Goal: Transaction & Acquisition: Purchase product/service

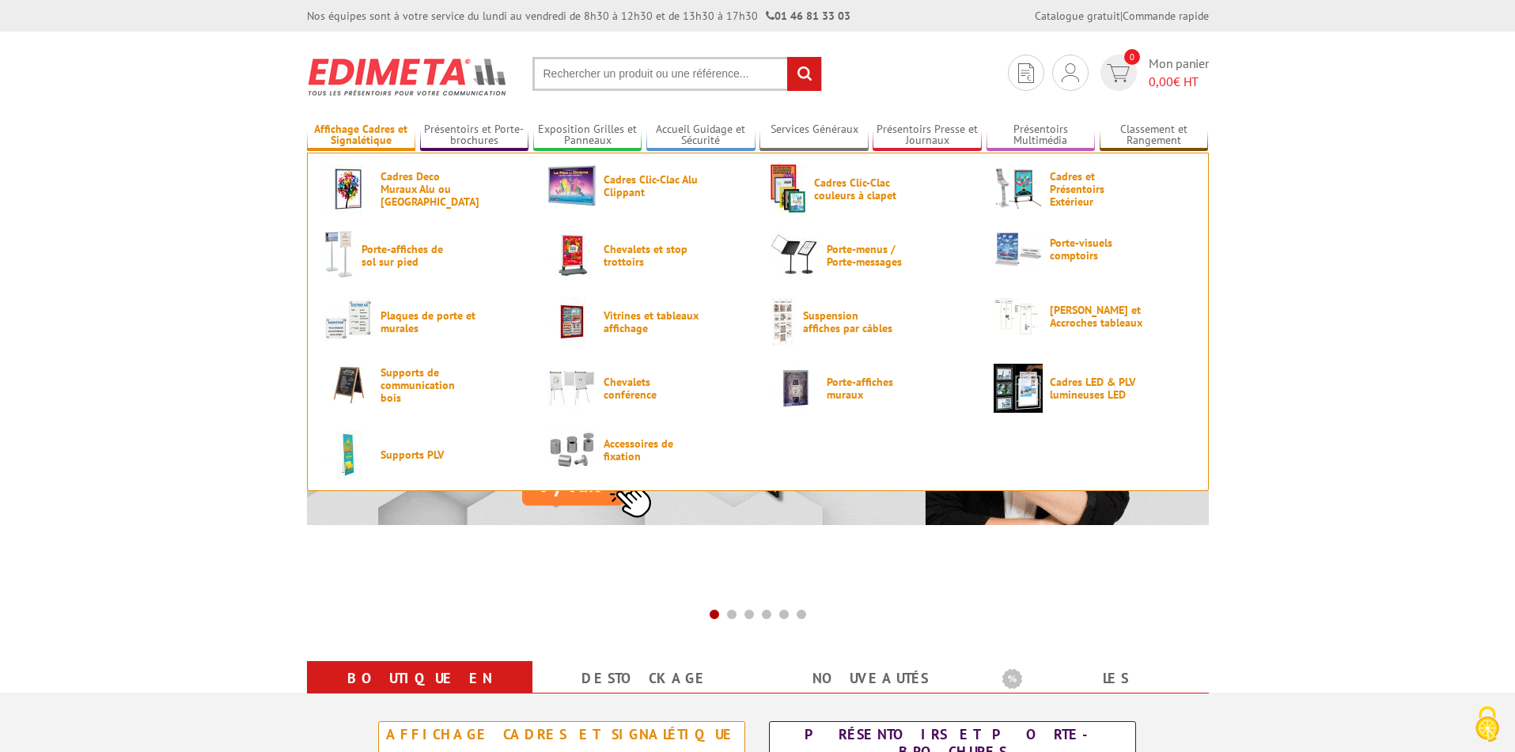
click at [385, 141] on link "Affichage Cadres et Signalétique" at bounding box center [361, 136] width 109 height 26
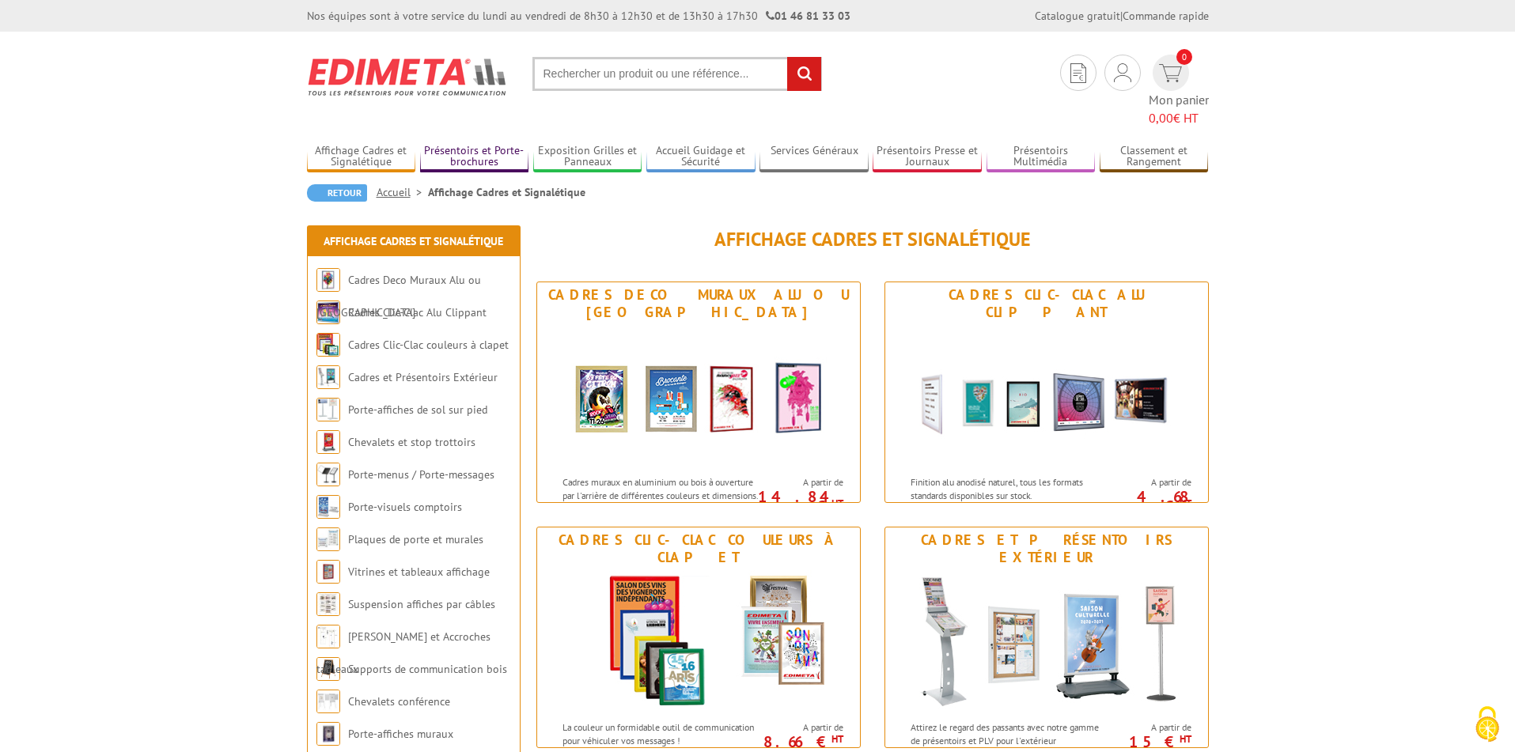
click at [461, 144] on link "Présentoirs et Porte-brochures" at bounding box center [474, 157] width 109 height 26
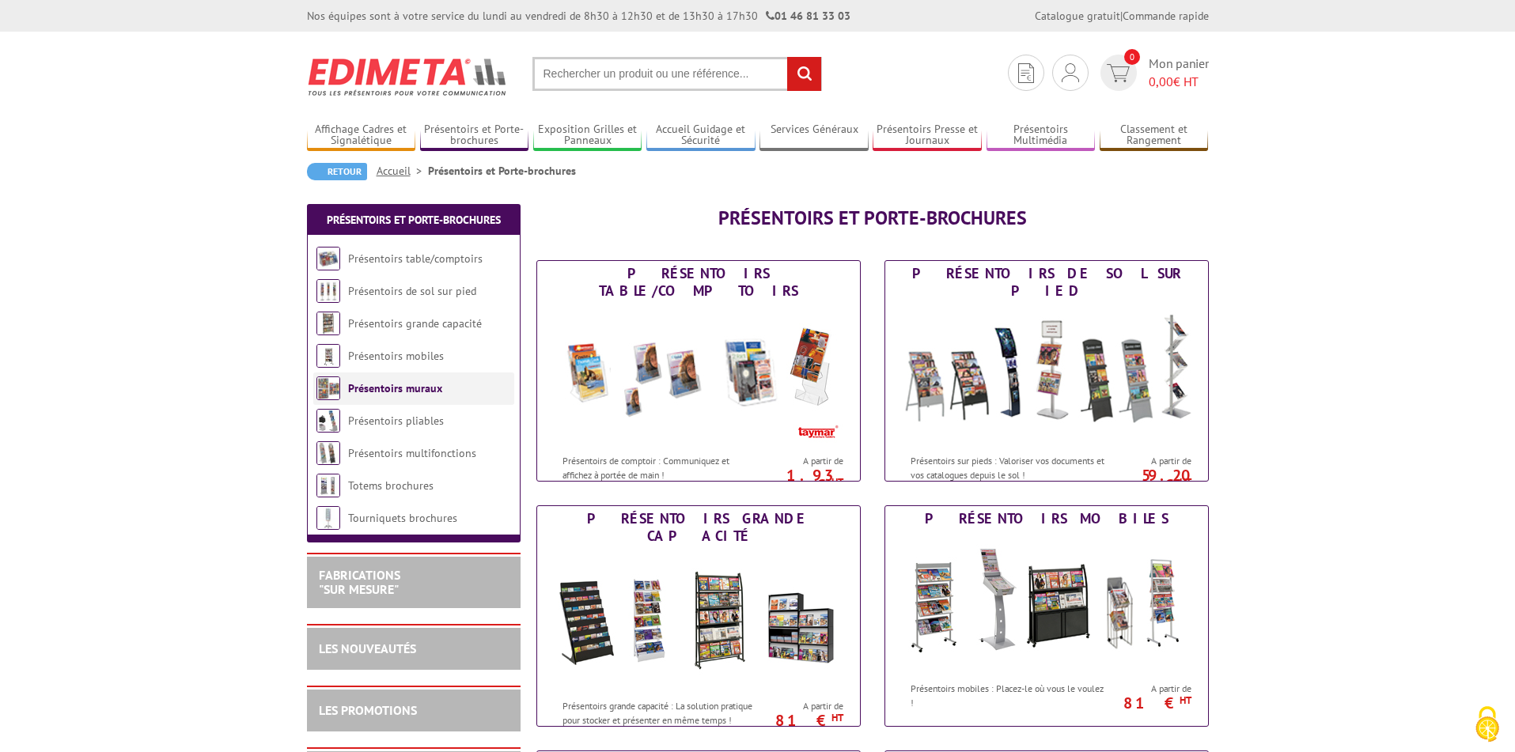
click at [371, 395] on link "Présentoirs muraux" at bounding box center [395, 388] width 94 height 14
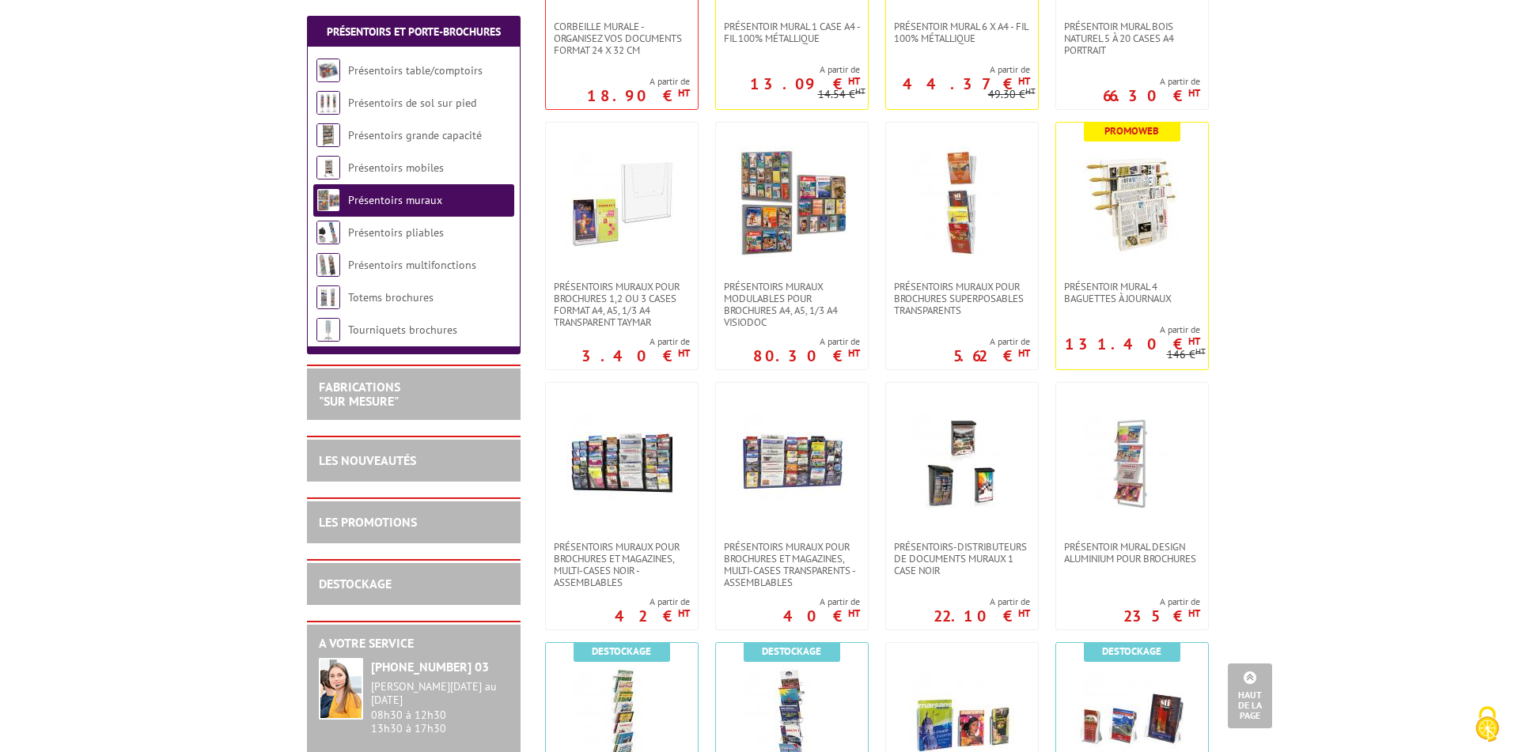
scroll to position [586, 0]
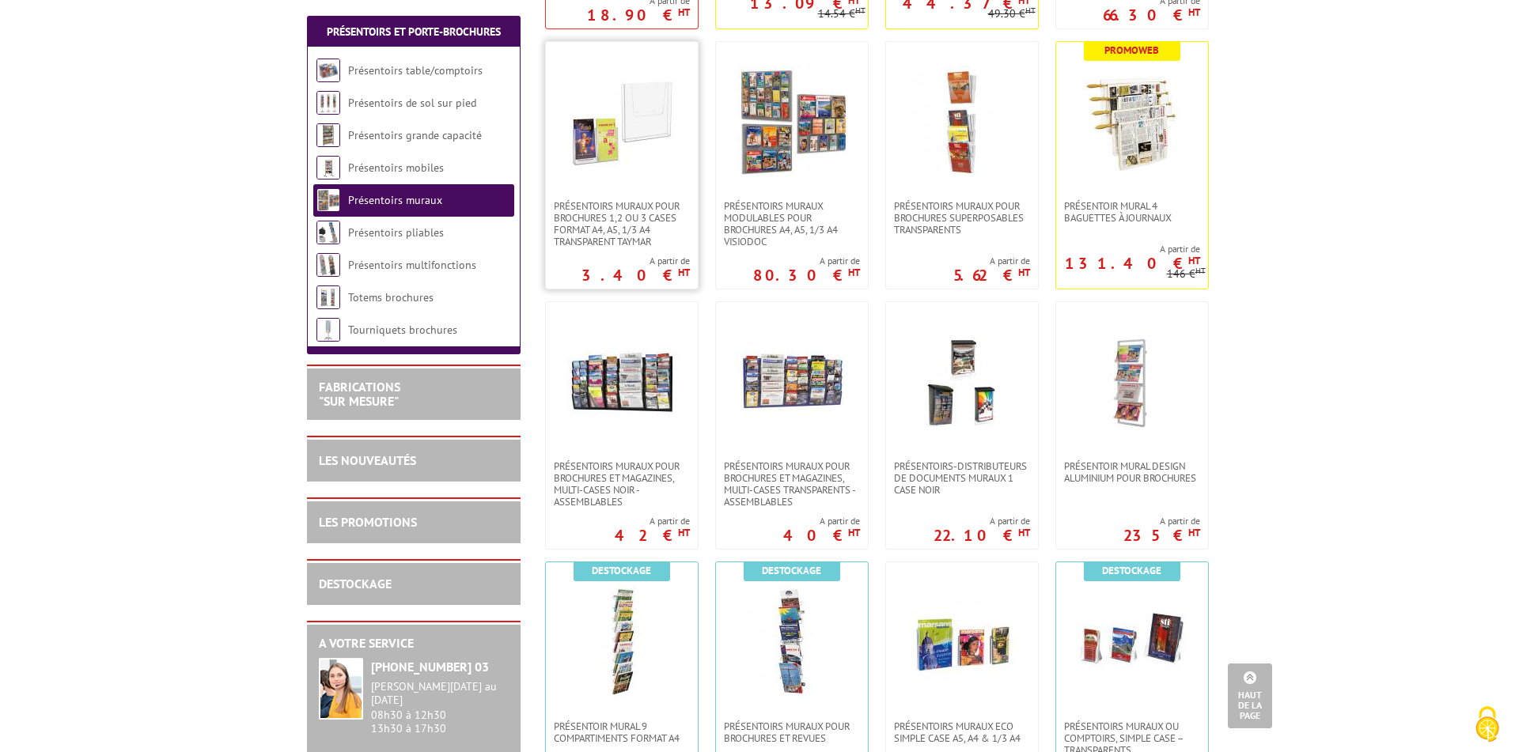
click at [643, 163] on img at bounding box center [621, 121] width 111 height 111
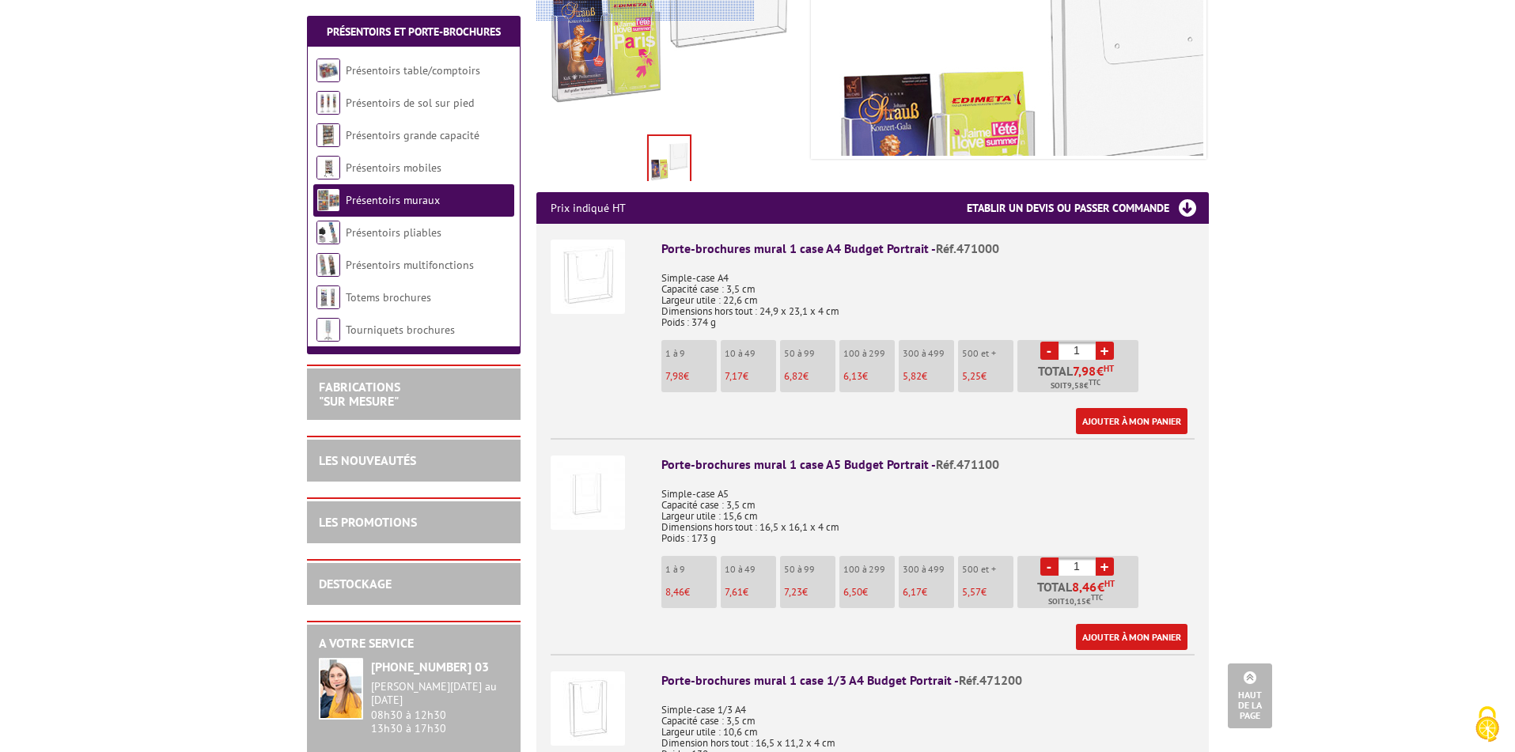
scroll to position [450, 0]
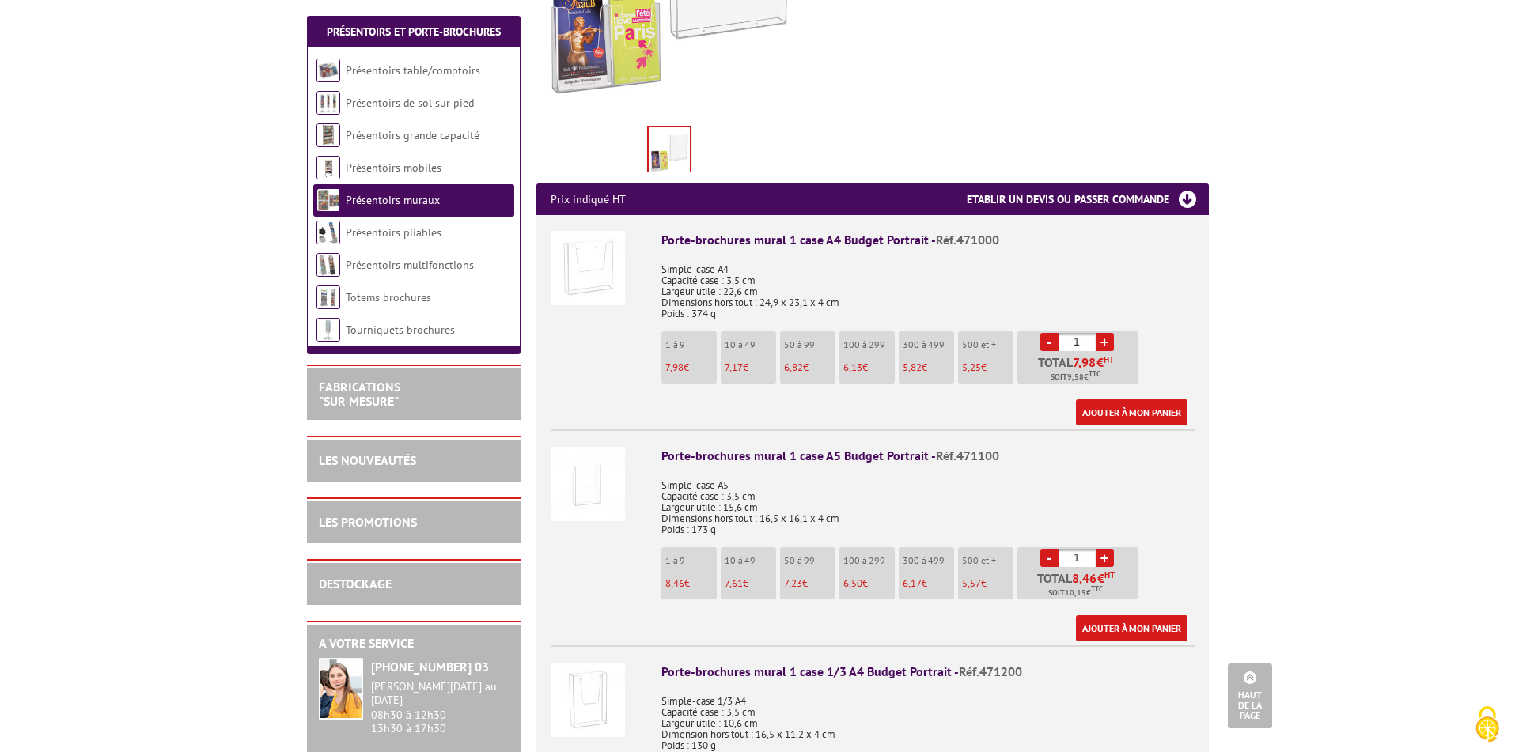
click at [1105, 333] on link "+" at bounding box center [1104, 342] width 18 height 18
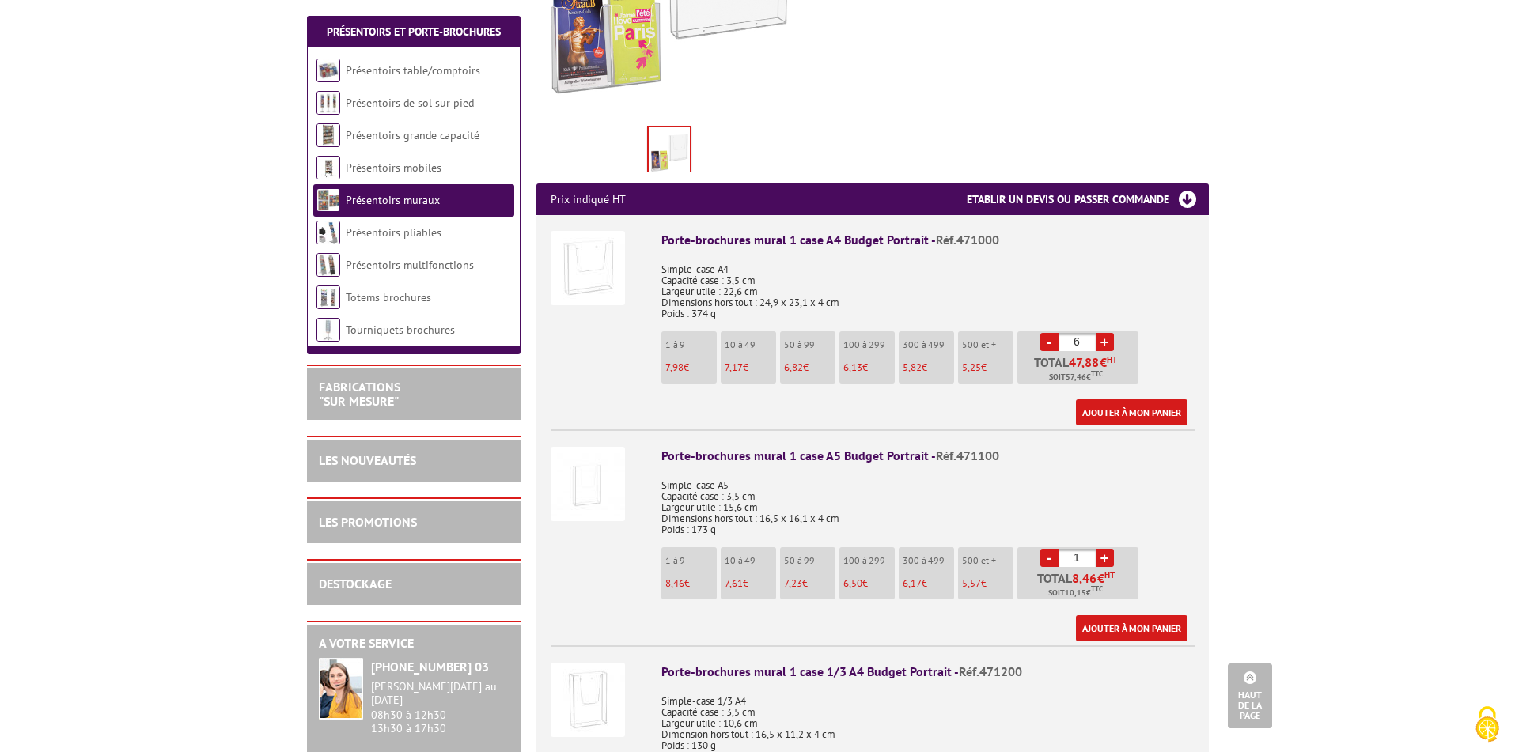
click at [1105, 333] on link "+" at bounding box center [1104, 342] width 18 height 18
click at [1047, 333] on link "-" at bounding box center [1049, 342] width 18 height 18
type input "6"
click at [1129, 399] on link "Ajouter à mon panier" at bounding box center [1132, 412] width 112 height 26
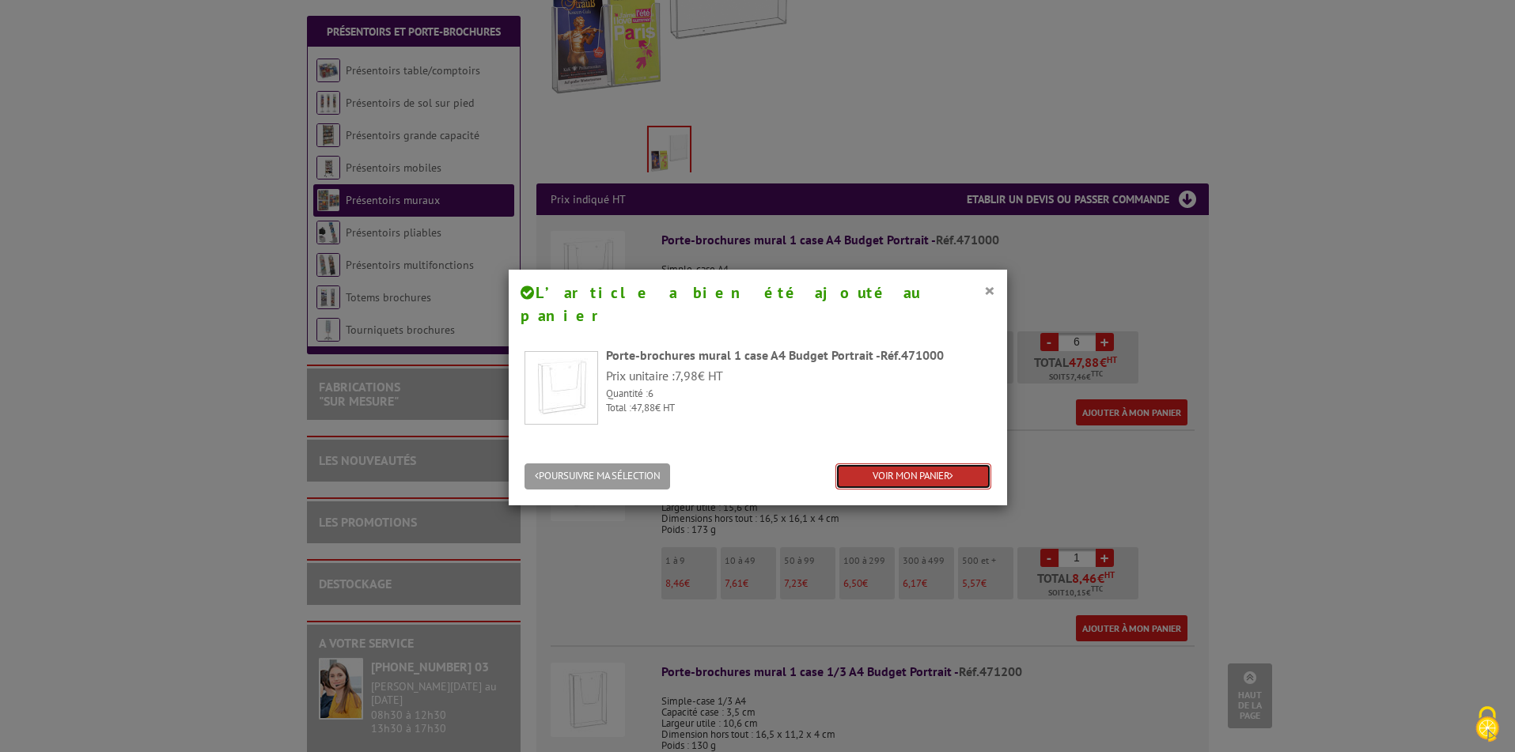
click at [885, 463] on link "VOIR MON PANIER" at bounding box center [913, 476] width 156 height 26
